Goal: Information Seeking & Learning: Learn about a topic

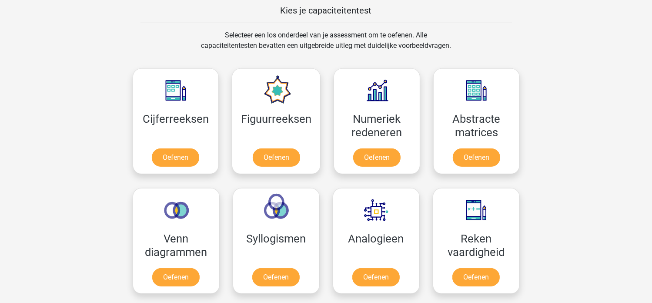
scroll to position [347, 0]
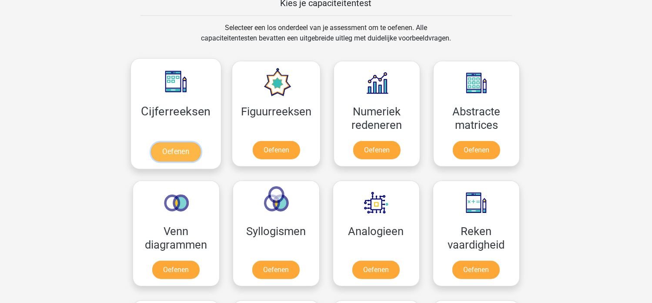
click at [179, 152] on link "Oefenen" at bounding box center [176, 151] width 50 height 19
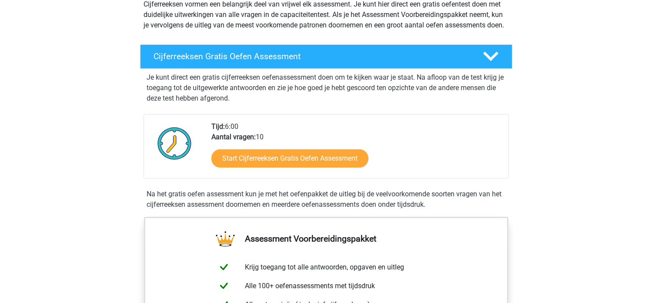
scroll to position [109, 0]
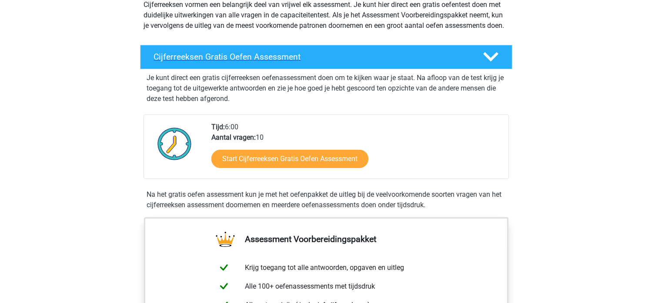
click at [340, 62] on h4 "Cijferreeksen Gratis Oefen Assessment" at bounding box center [311, 57] width 315 height 10
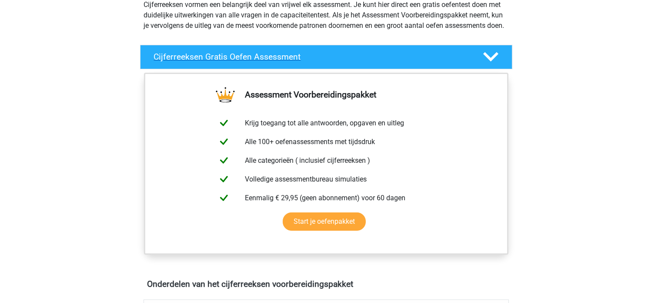
click at [340, 62] on h4 "Cijferreeksen Gratis Oefen Assessment" at bounding box center [311, 57] width 315 height 10
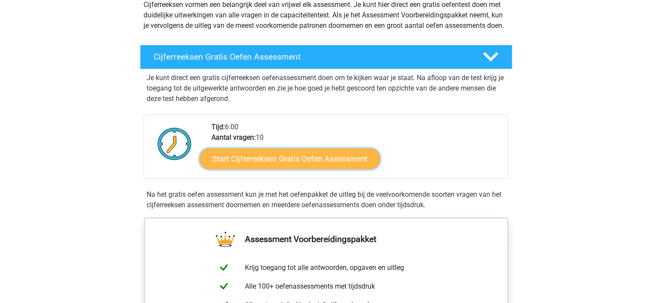
click at [323, 161] on link "Start Cijferreeksen Gratis Oefen Assessment" at bounding box center [290, 158] width 180 height 21
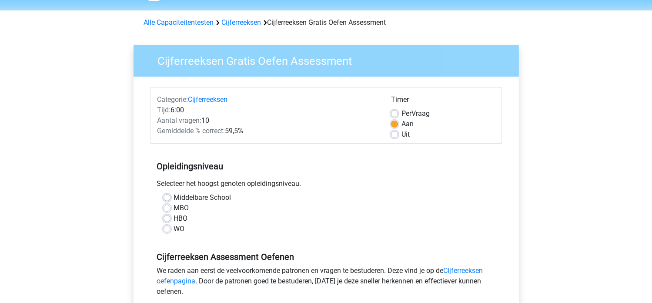
scroll to position [27, 0]
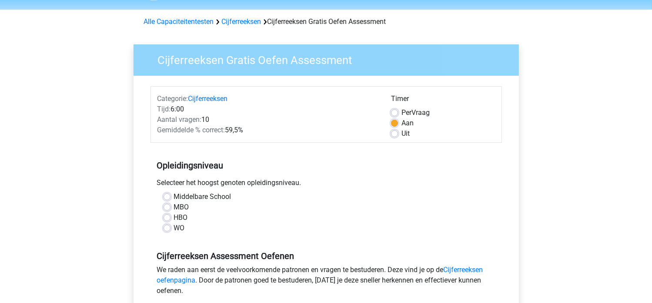
click at [161, 215] on div "Middelbare School MBO HBO WO" at bounding box center [326, 212] width 338 height 42
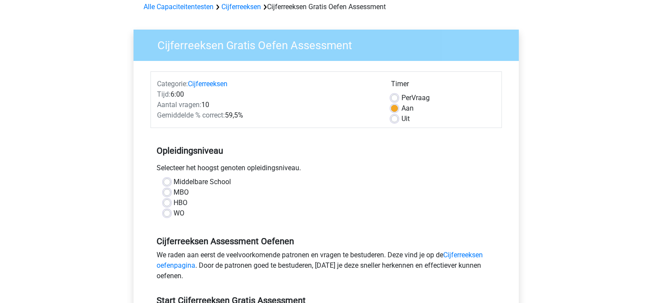
scroll to position [0, 0]
